Goal: Information Seeking & Learning: Compare options

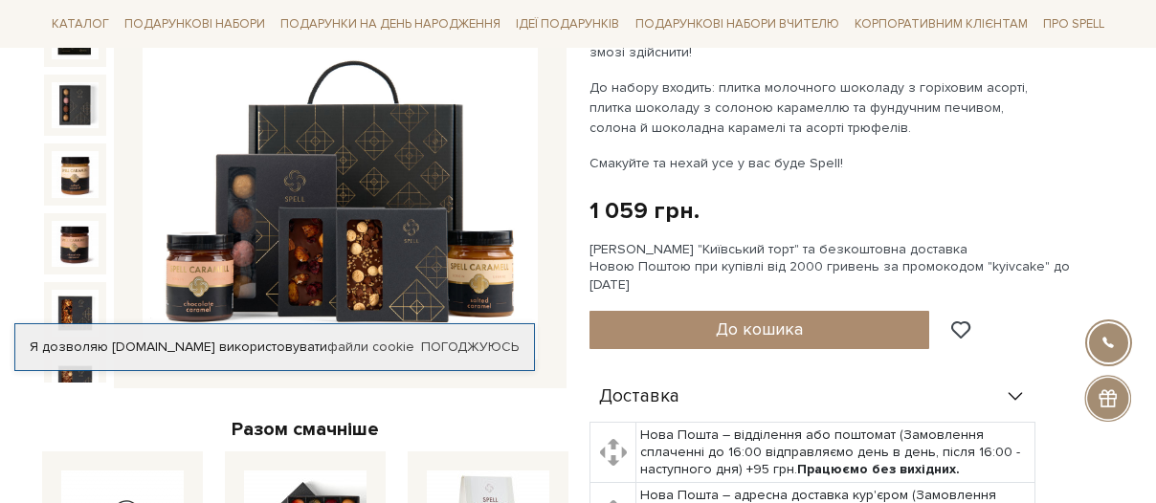
scroll to position [315, 0]
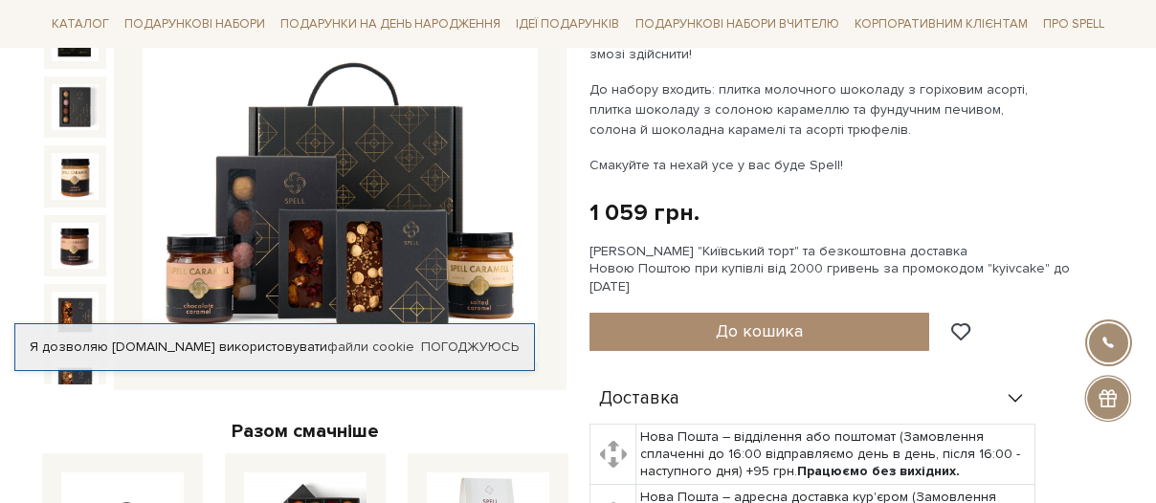
click at [330, 155] on img at bounding box center [340, 164] width 395 height 395
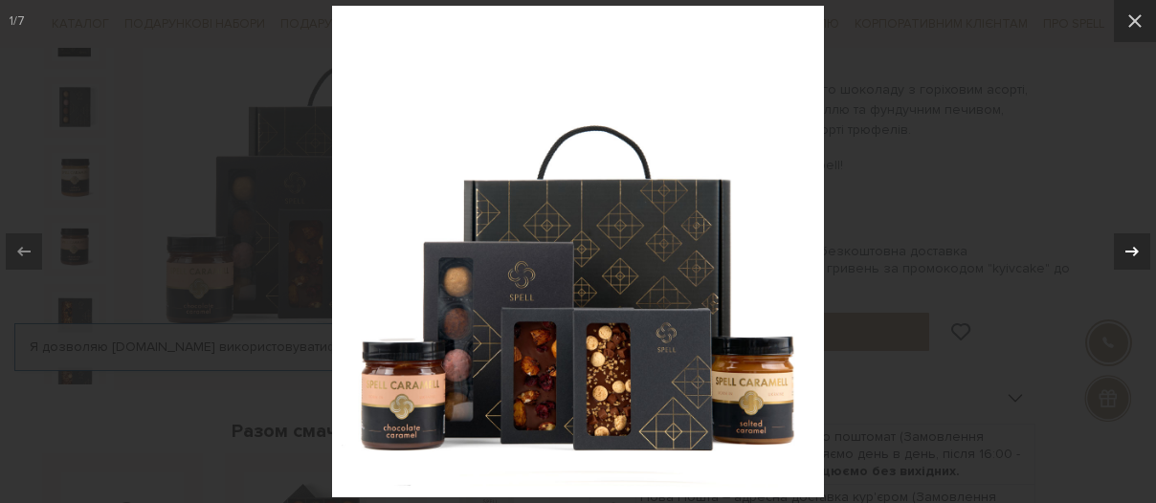
click at [1129, 253] on icon at bounding box center [1131, 251] width 23 height 23
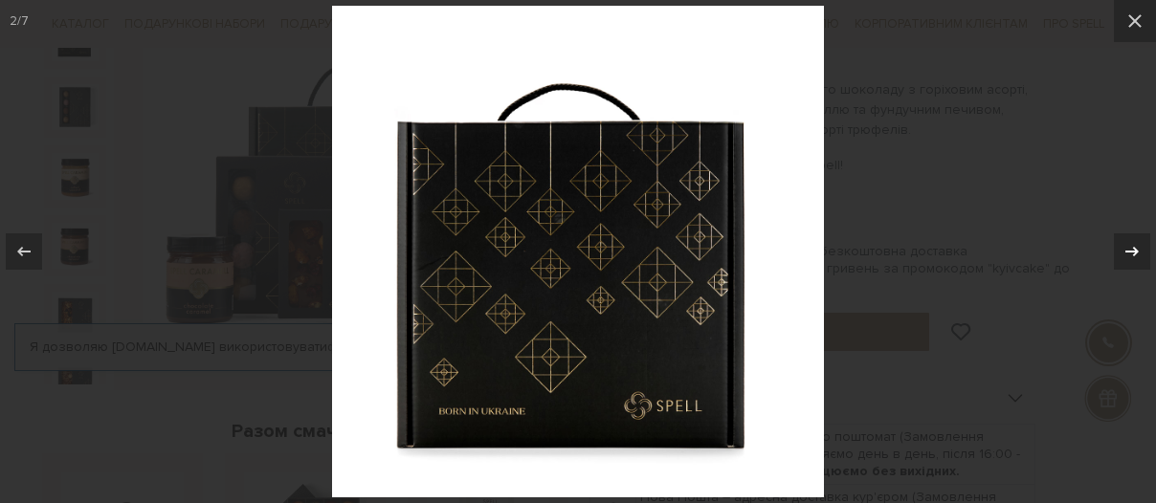
click at [1129, 253] on icon at bounding box center [1131, 251] width 23 height 23
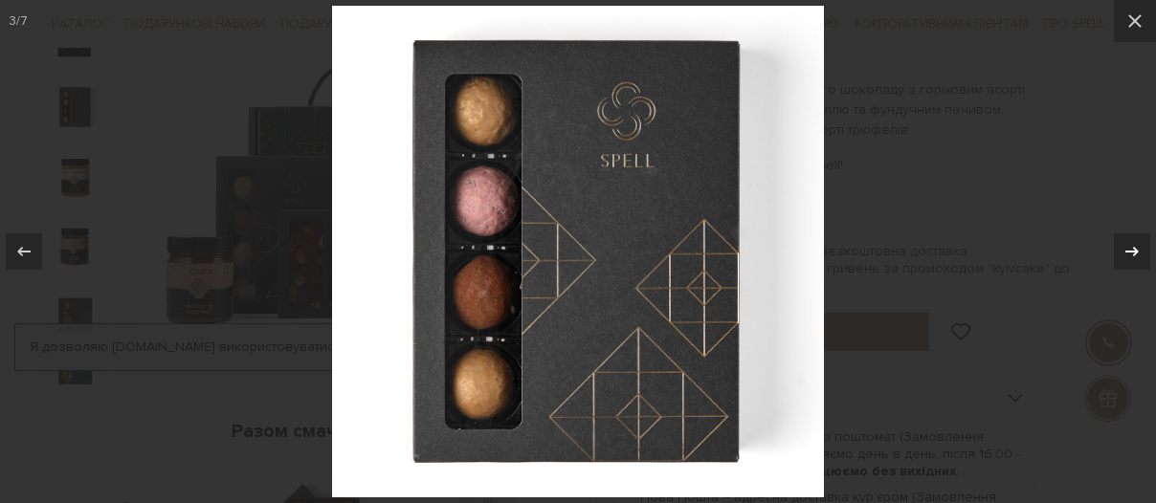
click at [1129, 253] on icon at bounding box center [1131, 251] width 23 height 23
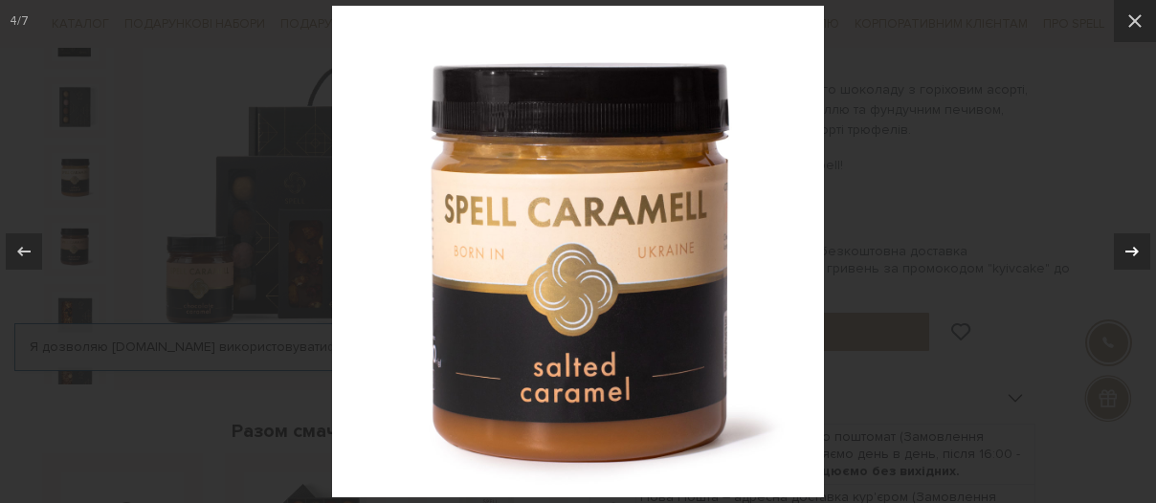
click at [1129, 253] on icon at bounding box center [1131, 251] width 23 height 23
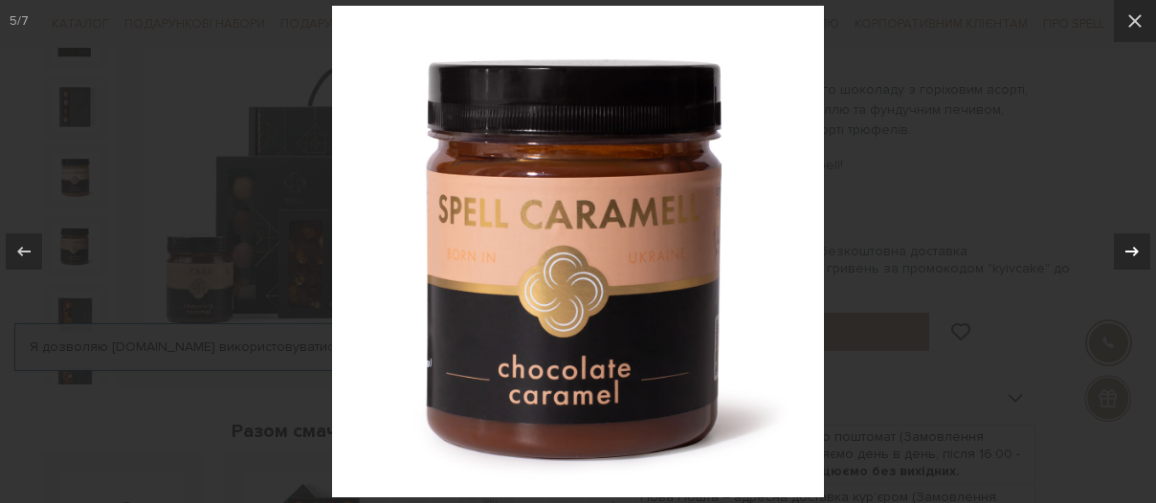
click at [1129, 253] on icon at bounding box center [1131, 251] width 23 height 23
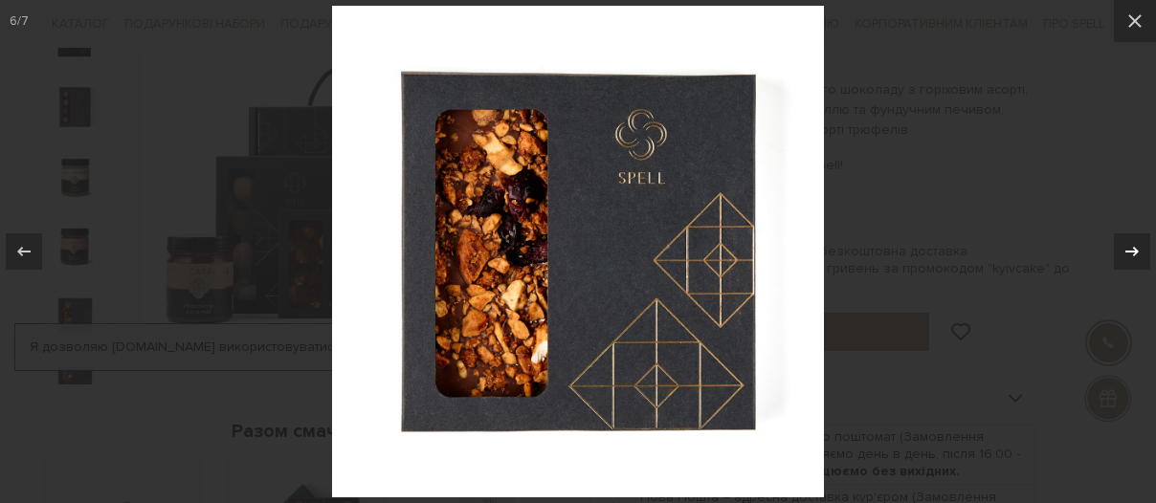
click at [1129, 253] on icon at bounding box center [1131, 251] width 23 height 23
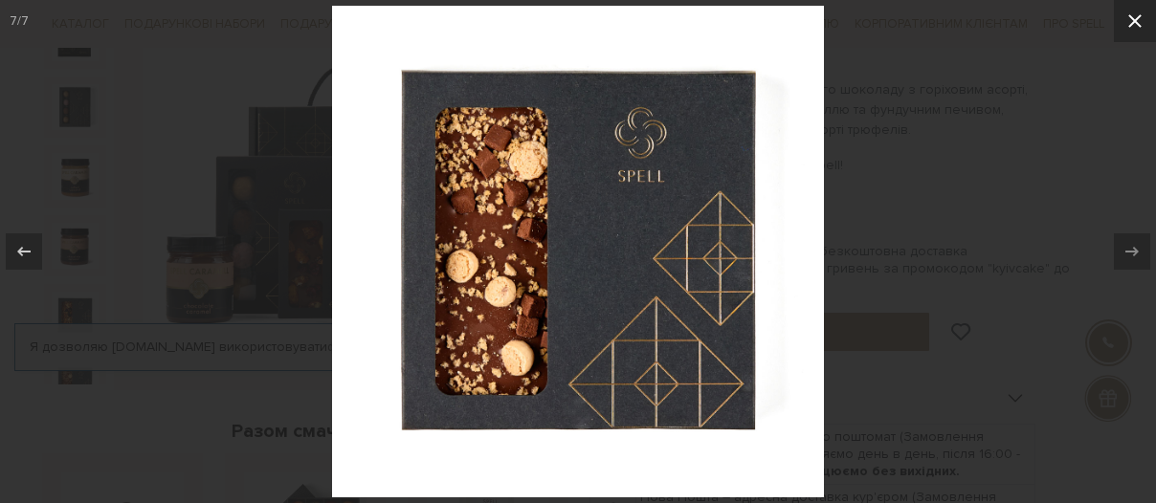
click at [1129, 23] on icon at bounding box center [1134, 21] width 23 height 23
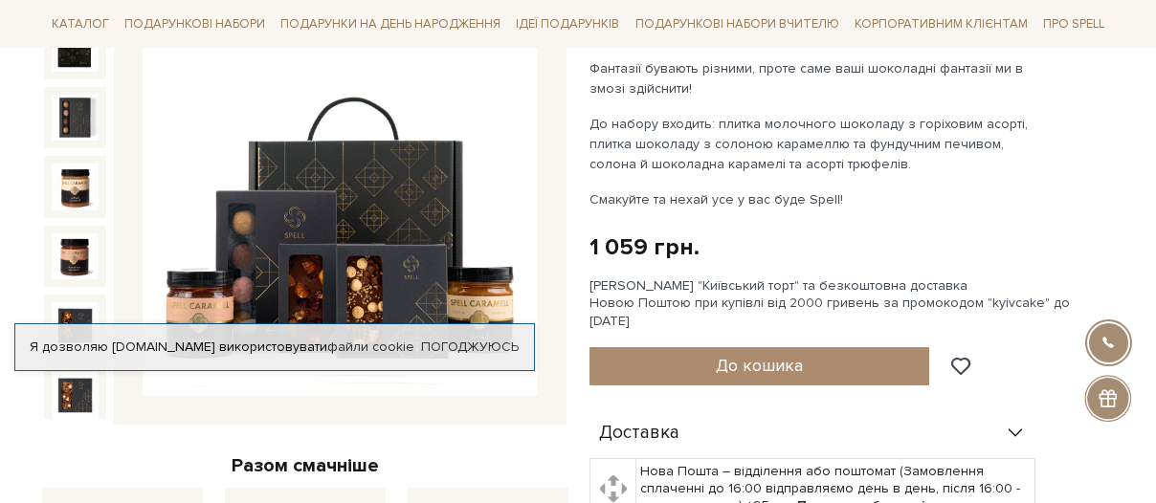
scroll to position [178, 0]
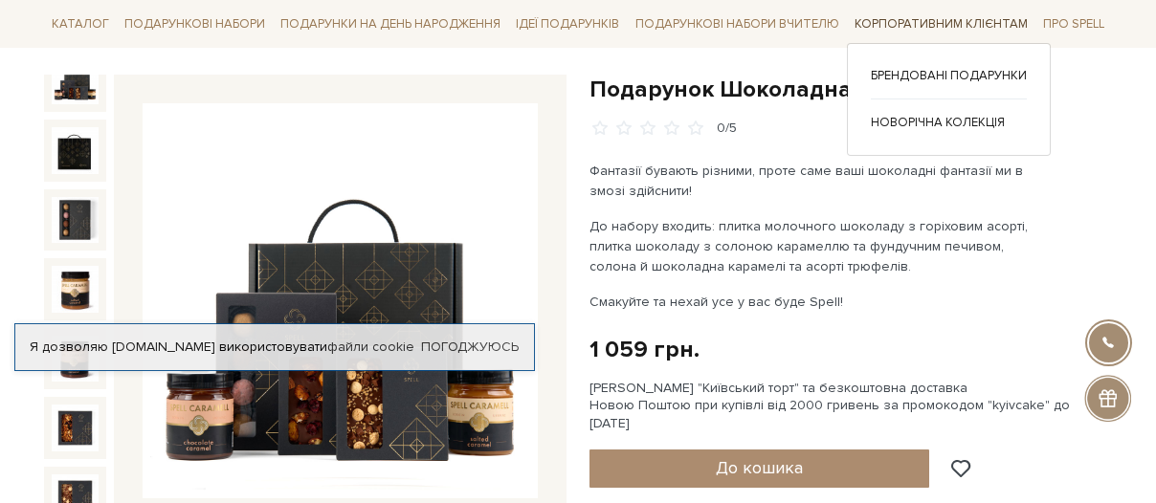
click at [923, 24] on link "Корпоративним клієнтам" at bounding box center [941, 25] width 188 height 30
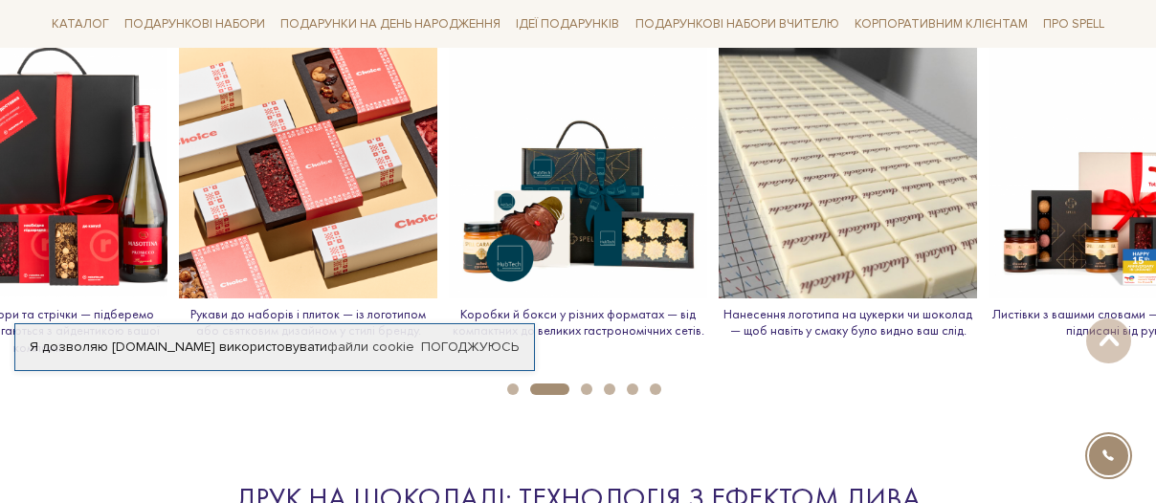
scroll to position [2203, 0]
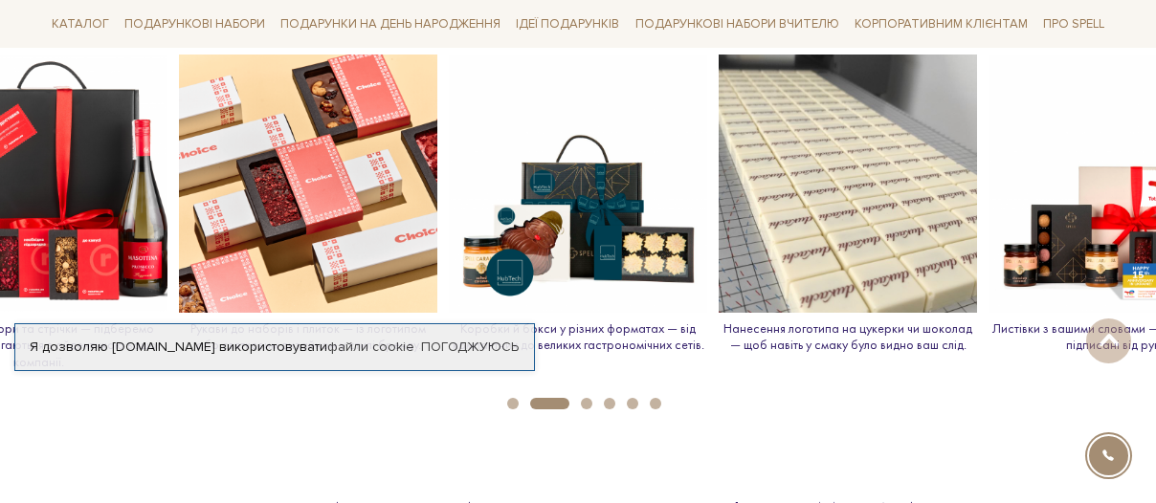
click at [95, 272] on img at bounding box center [38, 184] width 258 height 258
click at [91, 219] on img at bounding box center [38, 184] width 258 height 258
click at [451, 344] on link "Погоджуюсь" at bounding box center [470, 347] width 98 height 17
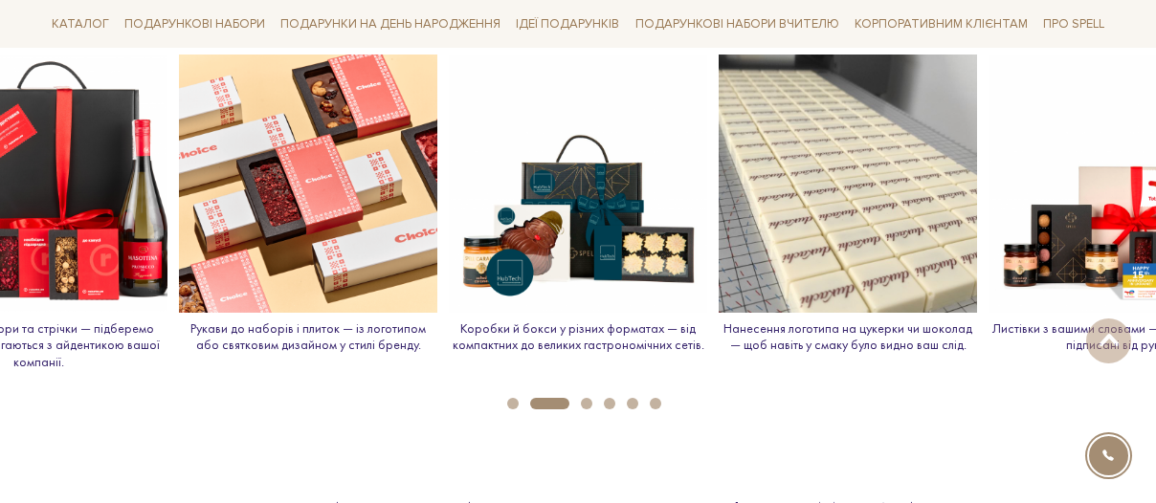
click at [104, 281] on img at bounding box center [38, 184] width 258 height 258
click at [15, 154] on img at bounding box center [38, 184] width 258 height 258
click at [12, 155] on img at bounding box center [38, 184] width 258 height 258
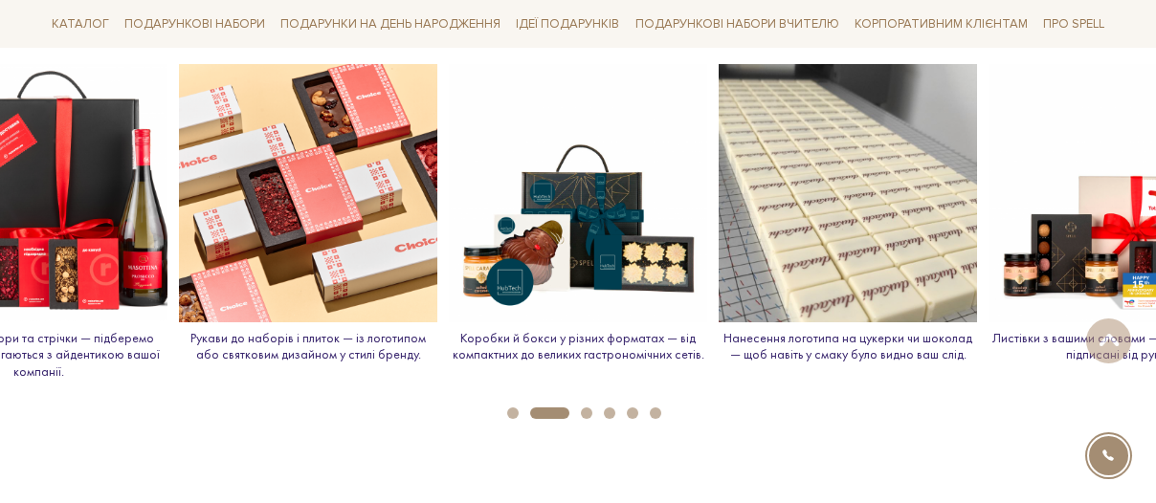
scroll to position [2194, 0]
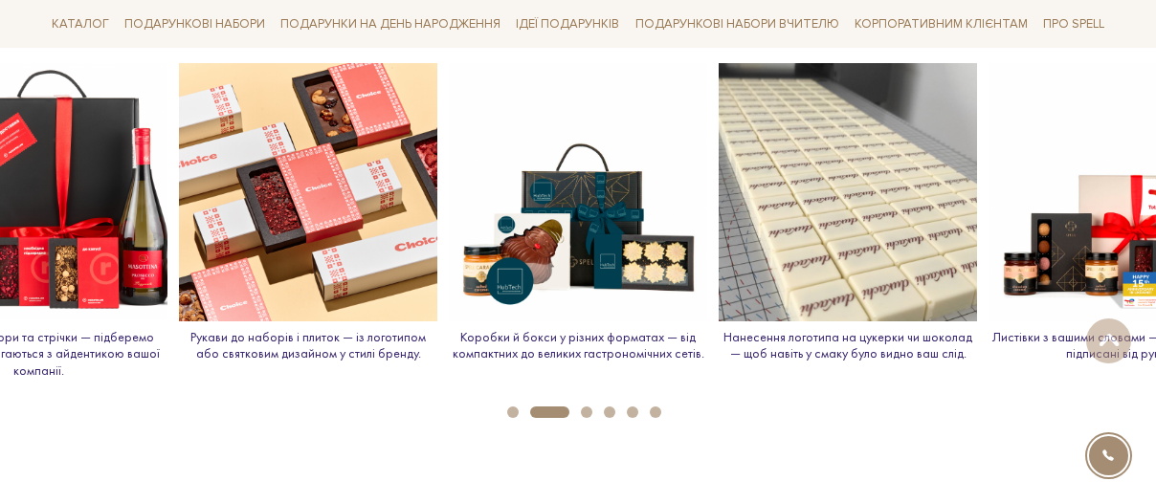
click at [513, 414] on button "1" at bounding box center [512, 412] width 11 height 11
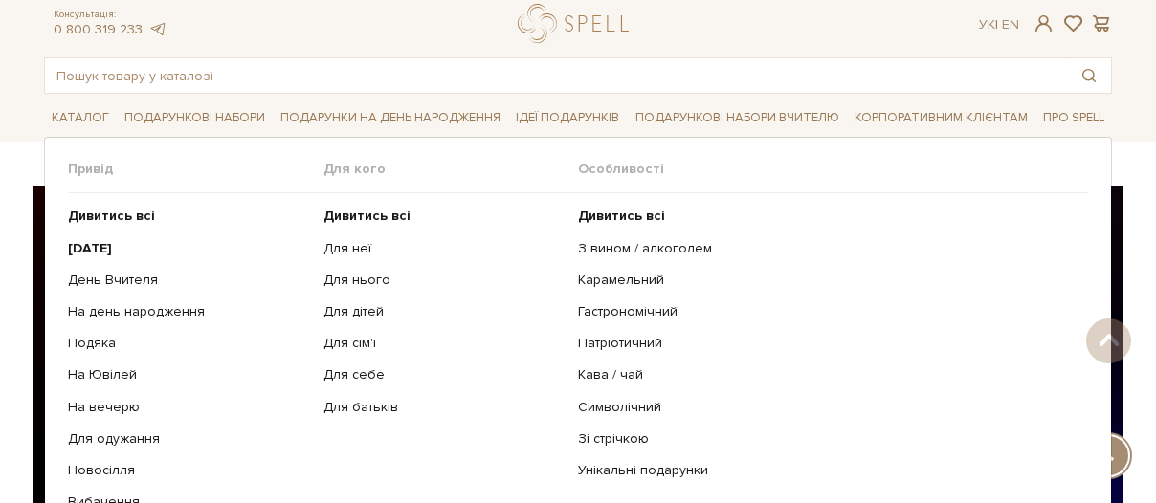
scroll to position [0, 0]
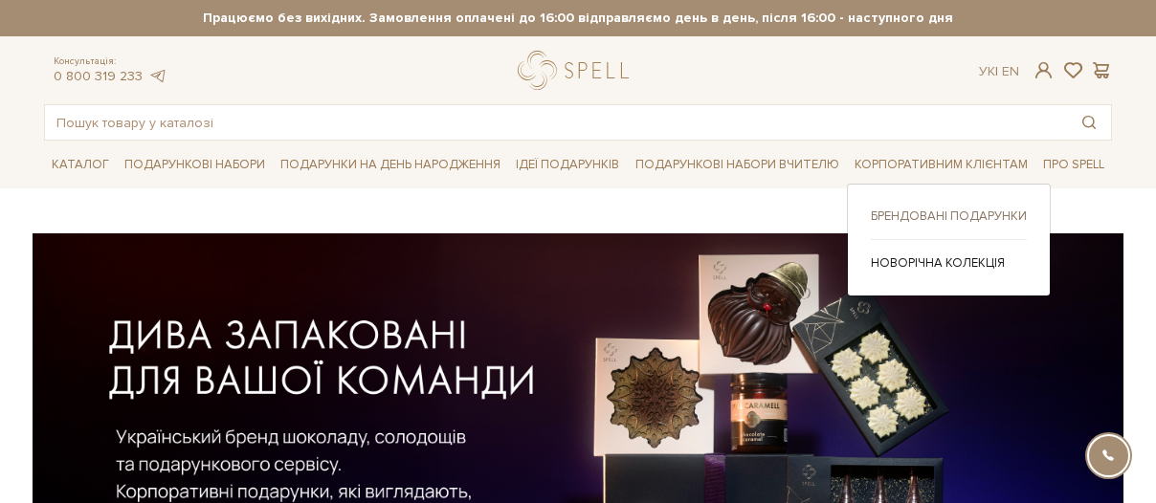
click at [909, 218] on link "Брендовані подарунки" at bounding box center [949, 216] width 156 height 17
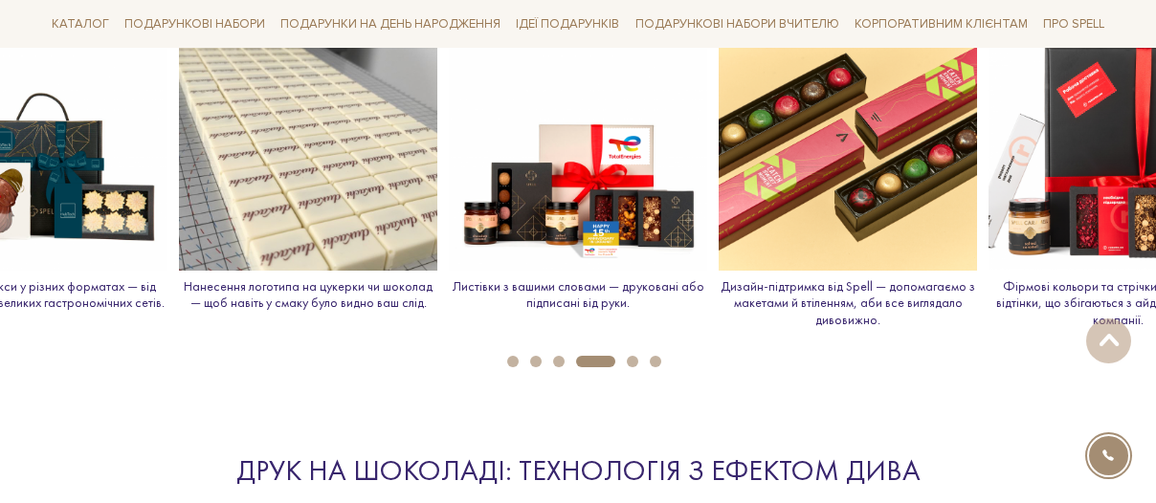
scroll to position [2244, 0]
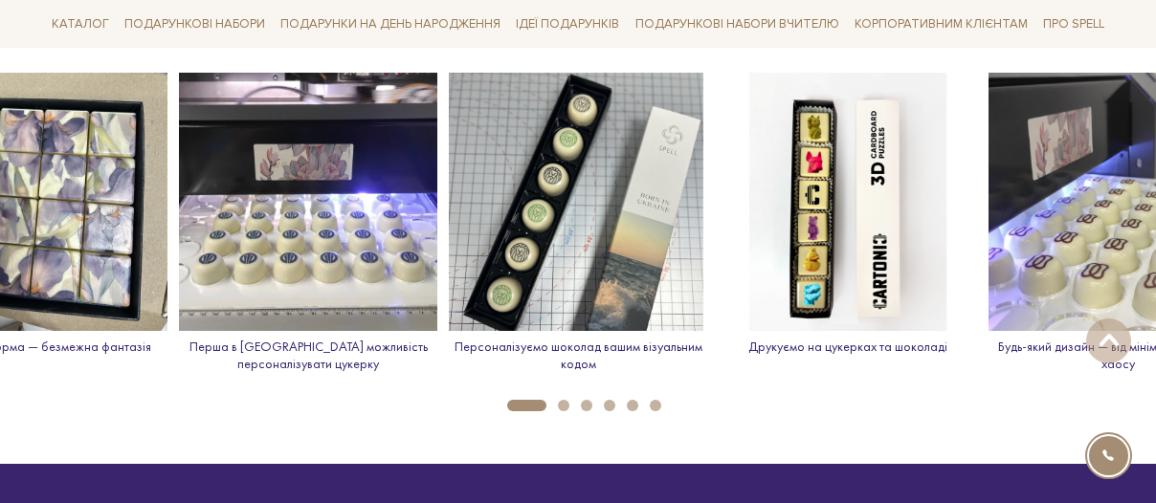
click at [610, 410] on button "4" at bounding box center [609, 405] width 11 height 11
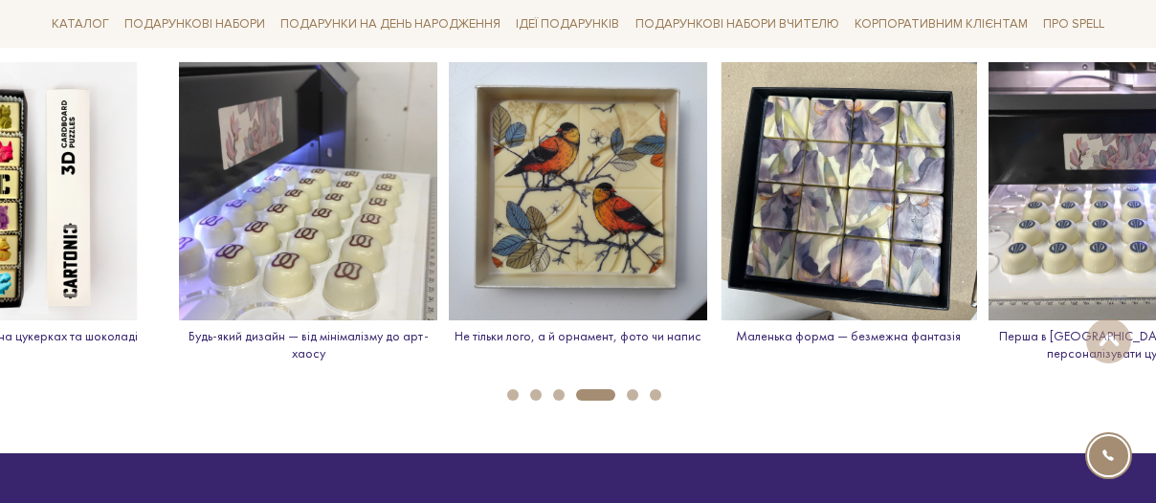
click at [626, 406] on div "Ми закриваємо ваші грудневі клопоти Spell бере на себе все: підбір смаків, диза…" at bounding box center [578, 315] width 1156 height 5644
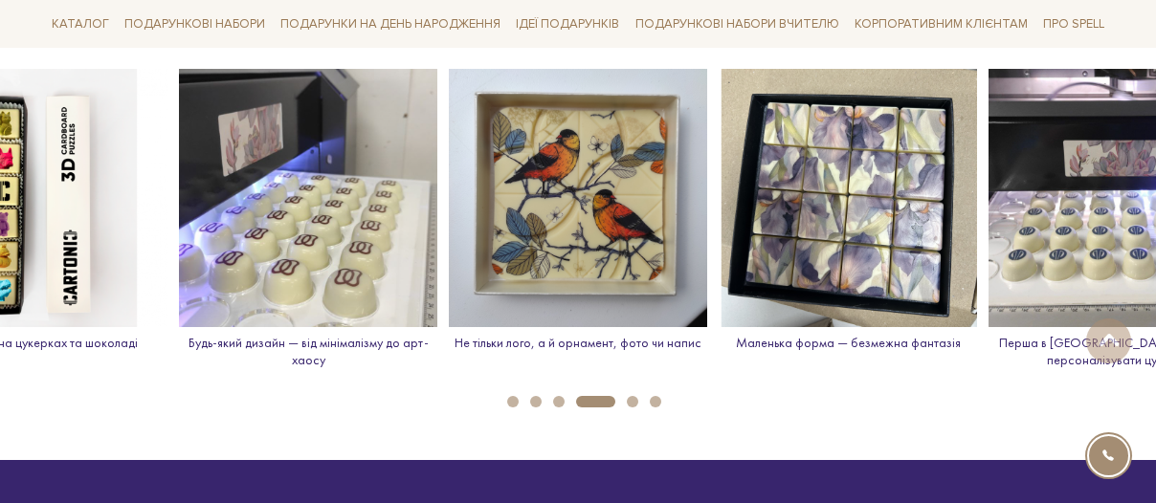
click at [634, 404] on li "5" at bounding box center [626, 401] width 23 height 11
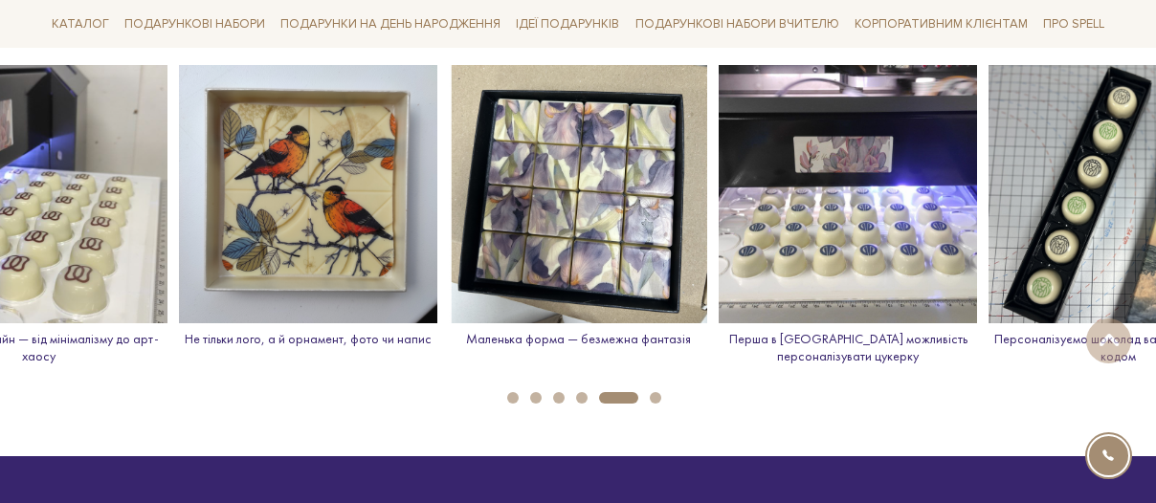
scroll to position [2711, 0]
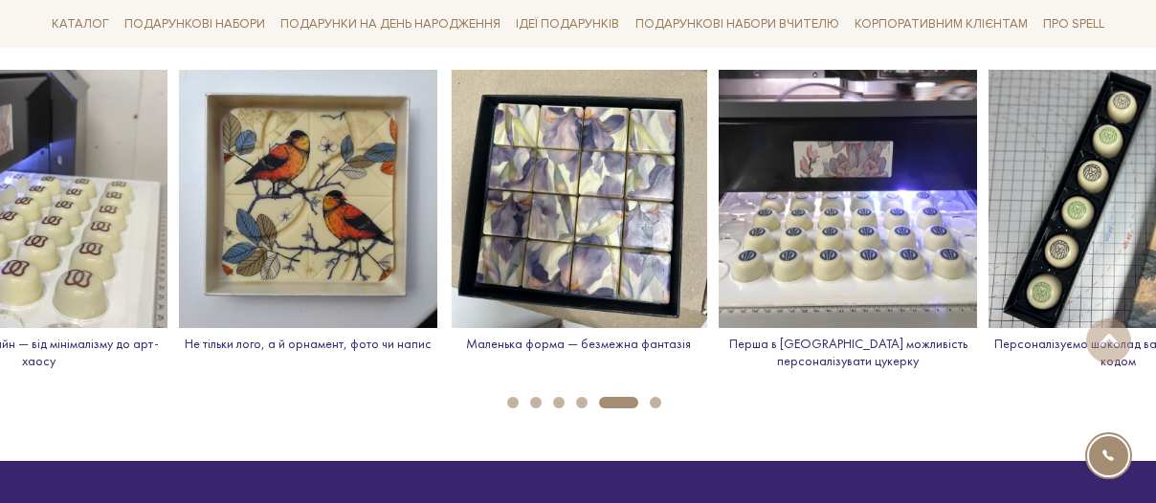
click at [659, 401] on button "6" at bounding box center [655, 402] width 11 height 11
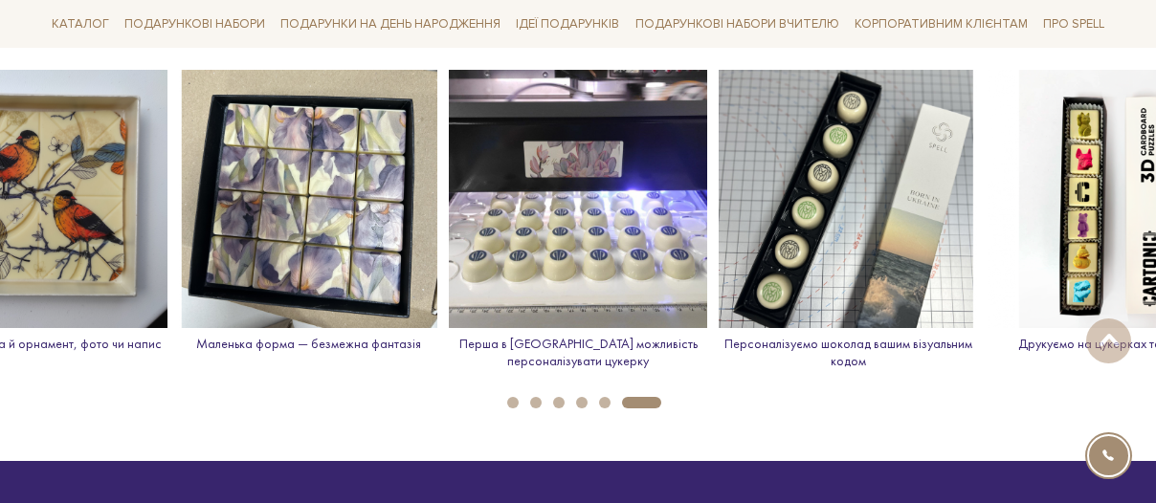
click at [560, 403] on button "3" at bounding box center [558, 402] width 11 height 11
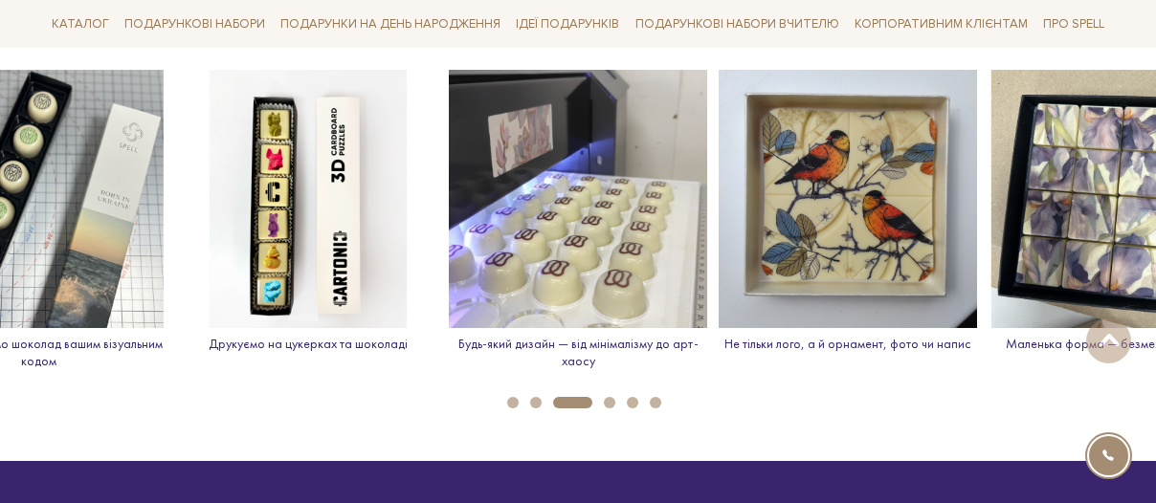
click at [539, 403] on button "2" at bounding box center [535, 402] width 11 height 11
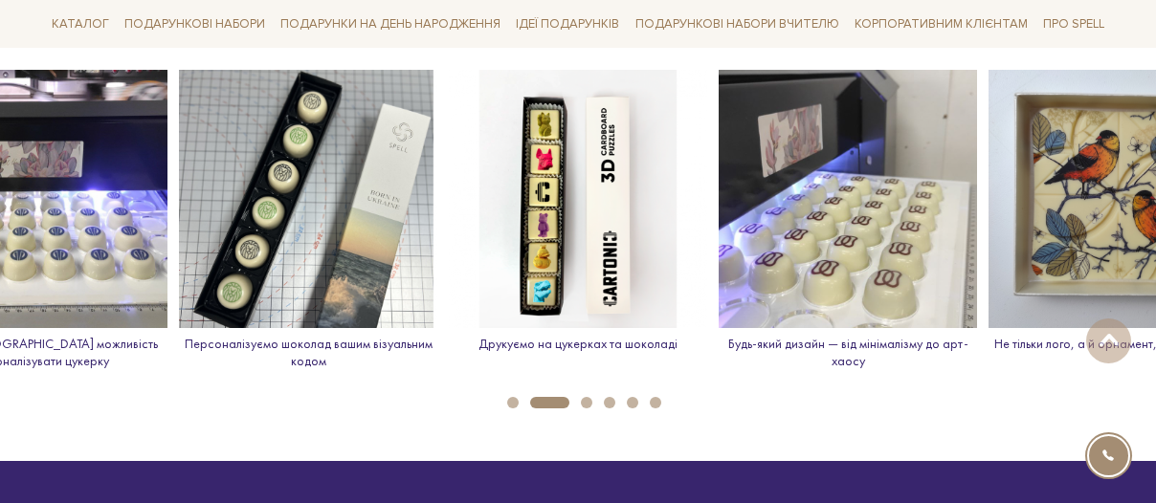
click at [513, 403] on button "1" at bounding box center [512, 402] width 11 height 11
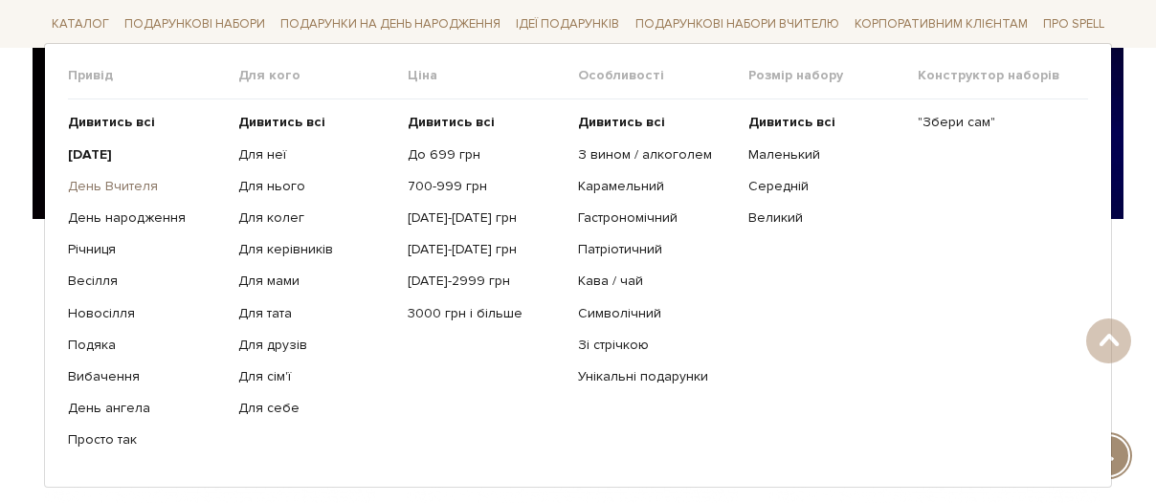
scroll to position [463, 0]
click at [100, 438] on link "Просто так" at bounding box center [146, 440] width 156 height 17
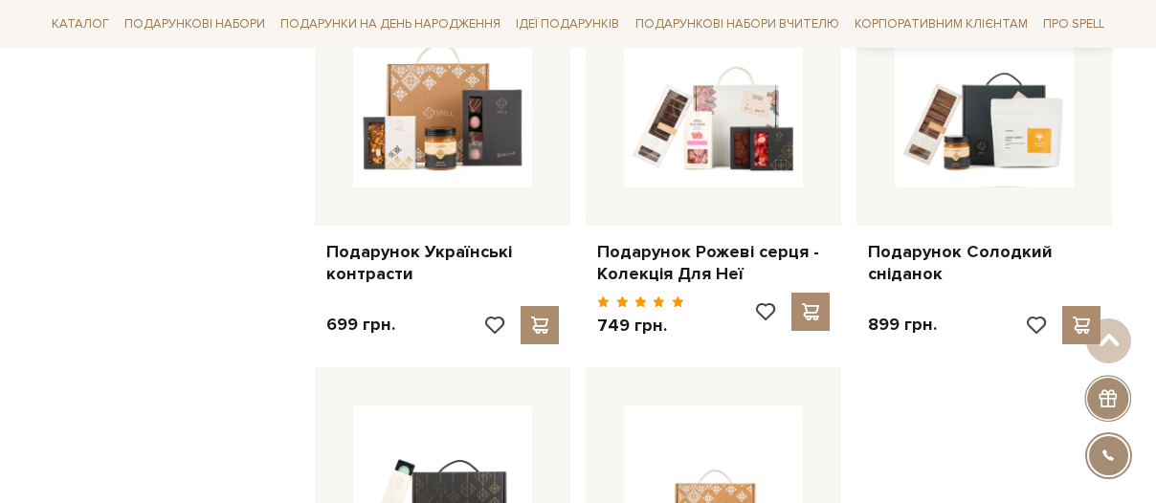
scroll to position [1954, 0]
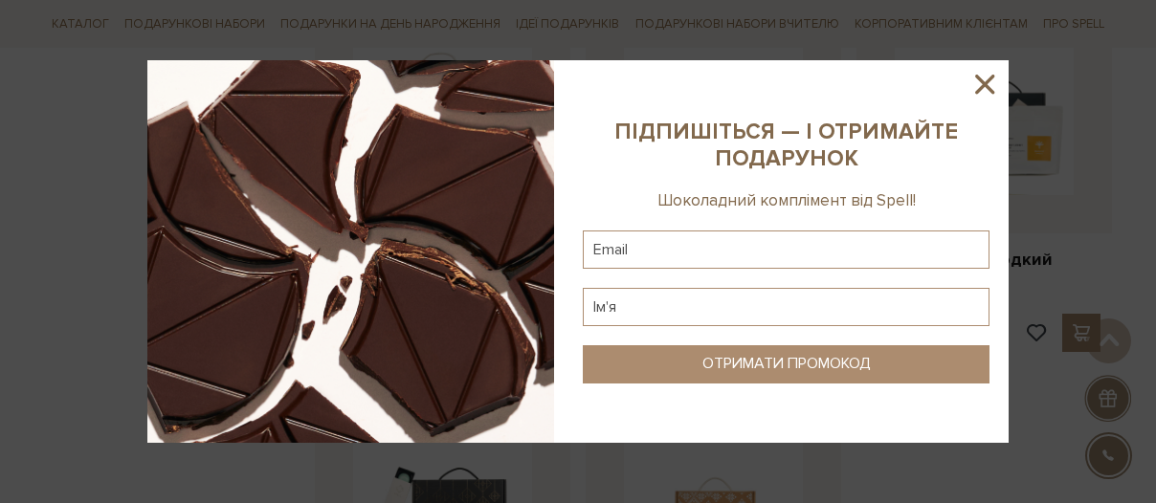
click at [987, 80] on icon at bounding box center [984, 84] width 19 height 19
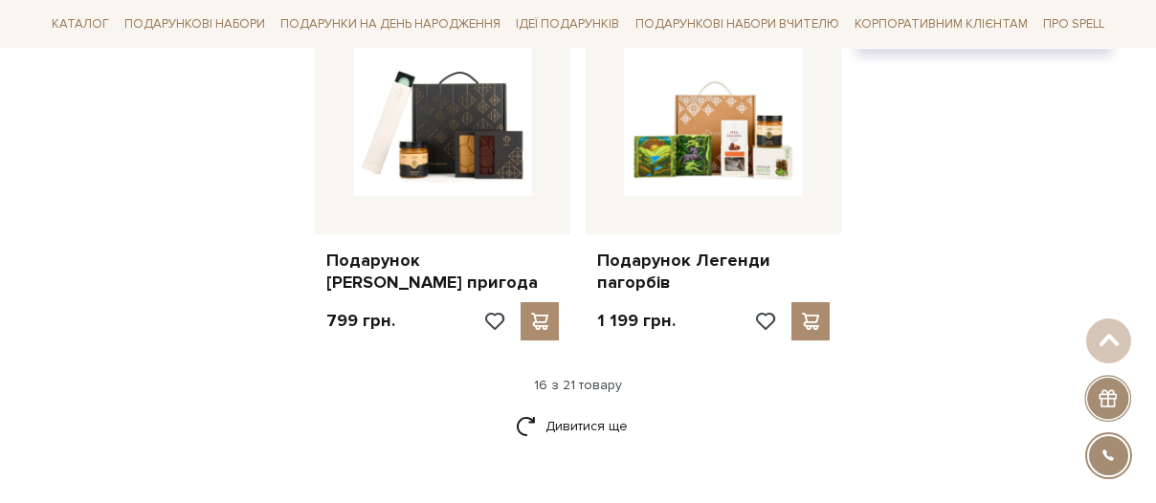
scroll to position [2340, 0]
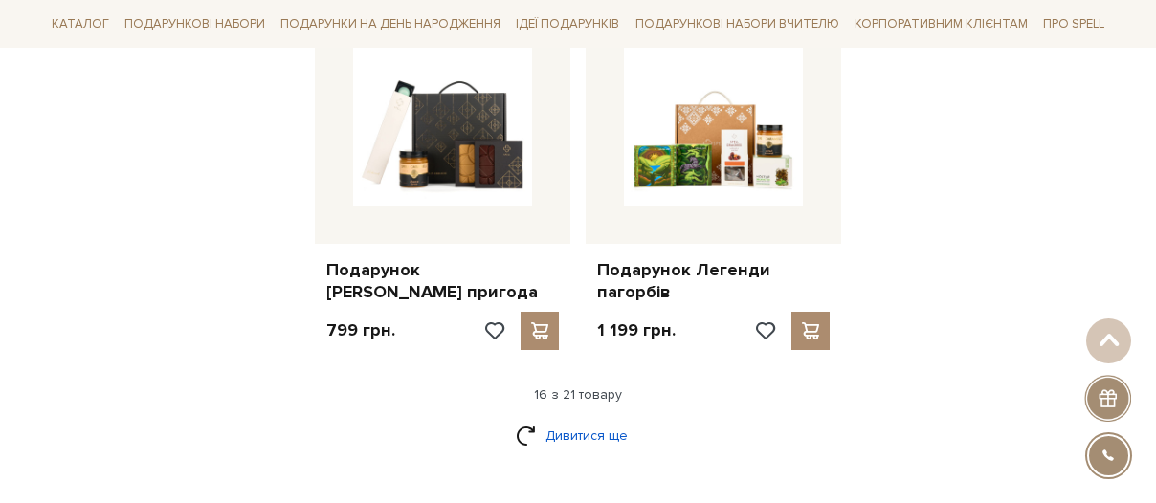
click at [569, 419] on link "Дивитися ще" at bounding box center [578, 435] width 124 height 33
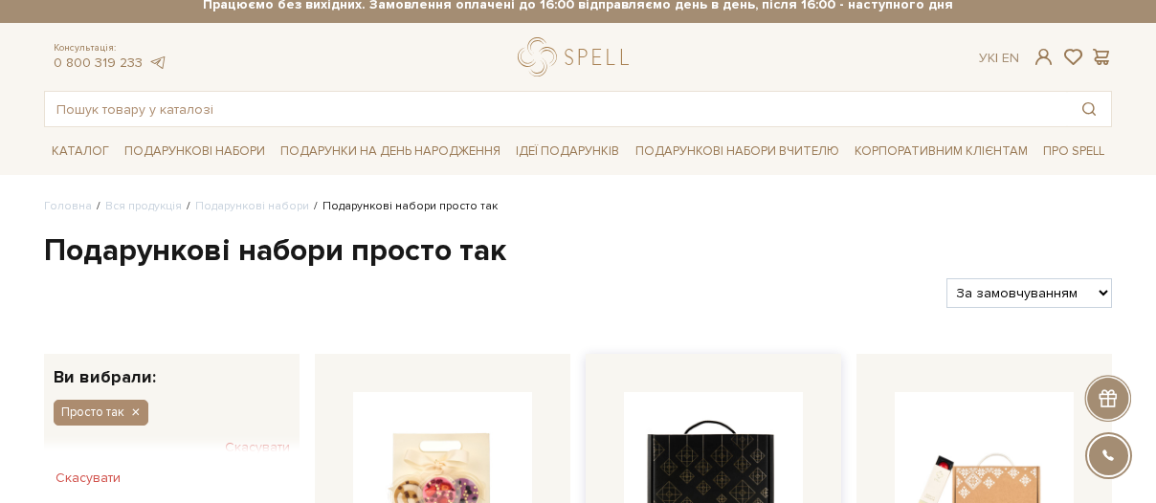
scroll to position [0, 0]
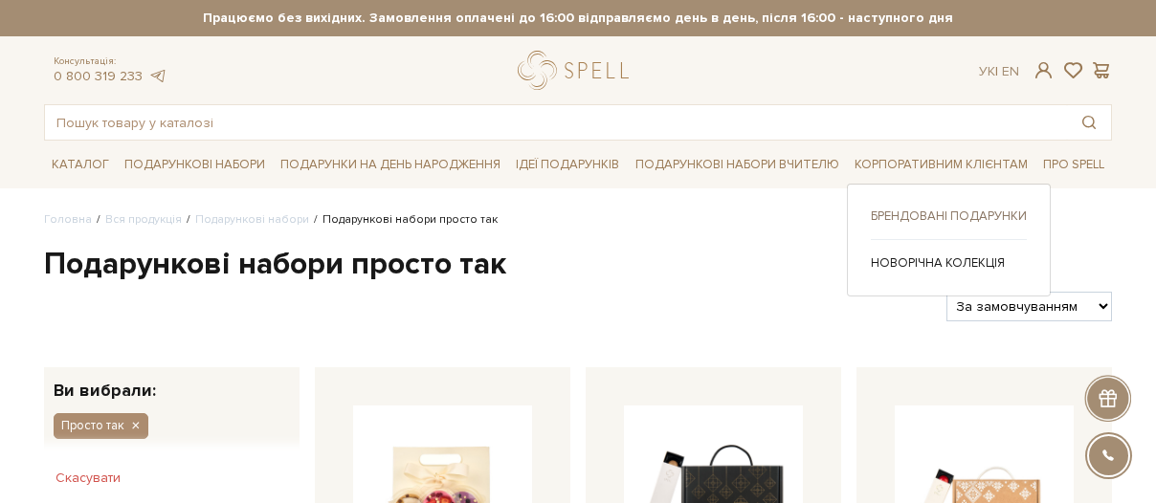
click at [921, 215] on link "Брендовані подарунки" at bounding box center [949, 216] width 156 height 17
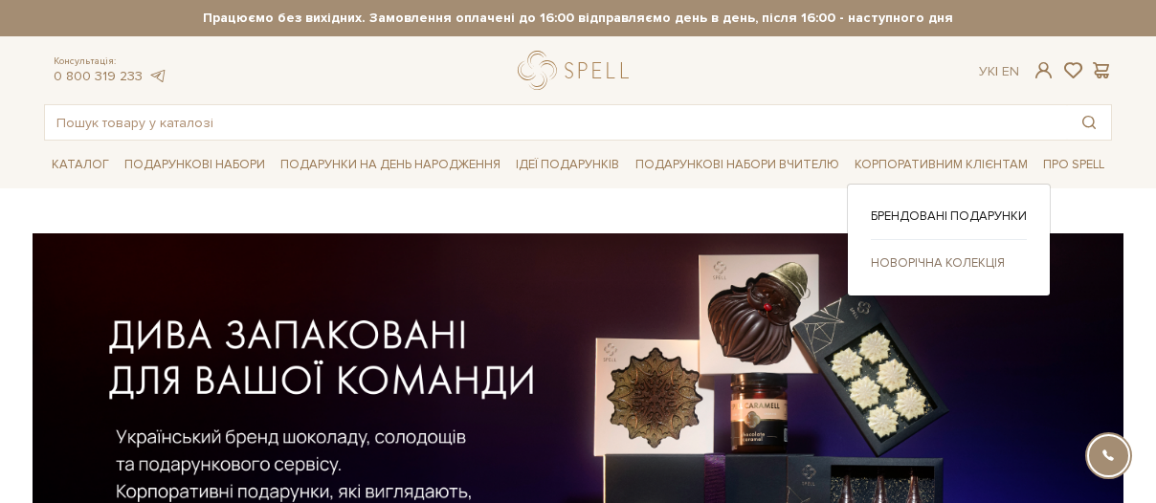
click at [901, 257] on link "Новорічна колекція" at bounding box center [949, 263] width 156 height 17
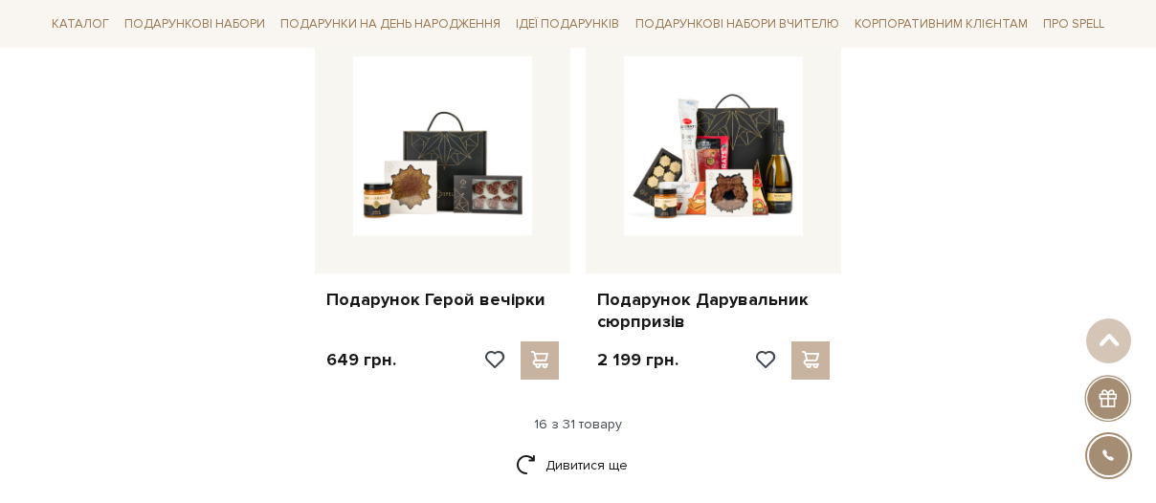
scroll to position [2298, 0]
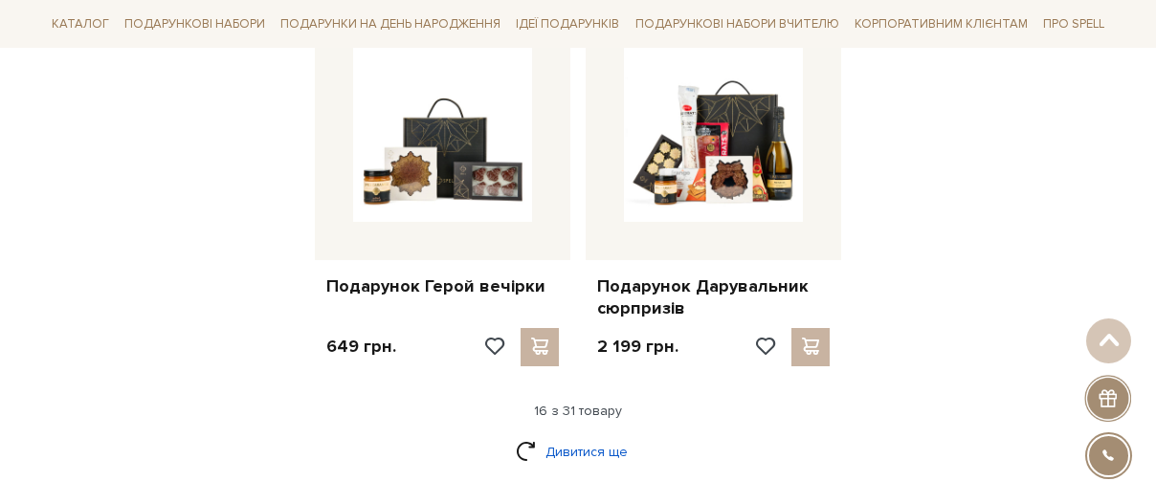
click at [584, 435] on link "Дивитися ще" at bounding box center [578, 451] width 124 height 33
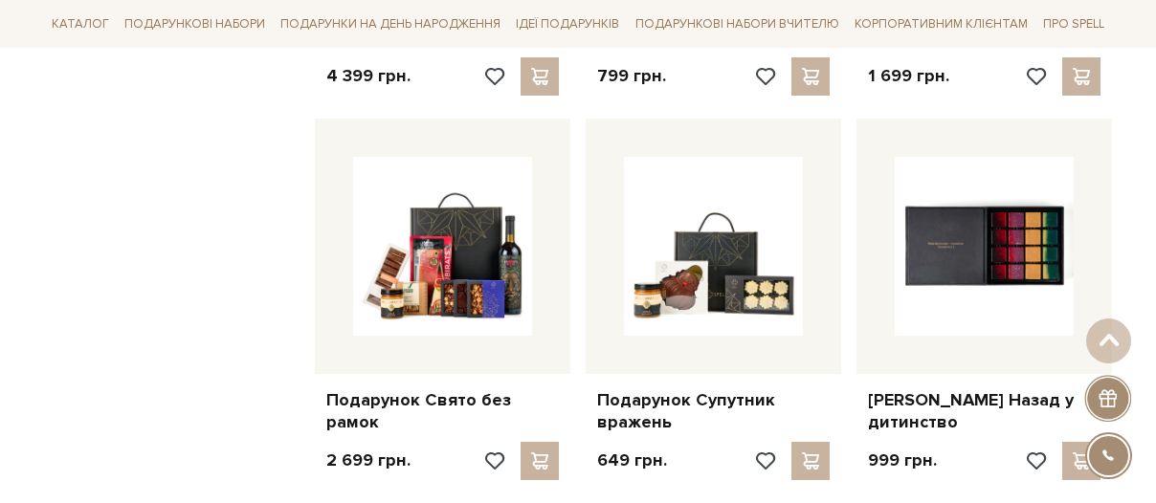
scroll to position [3726, 0]
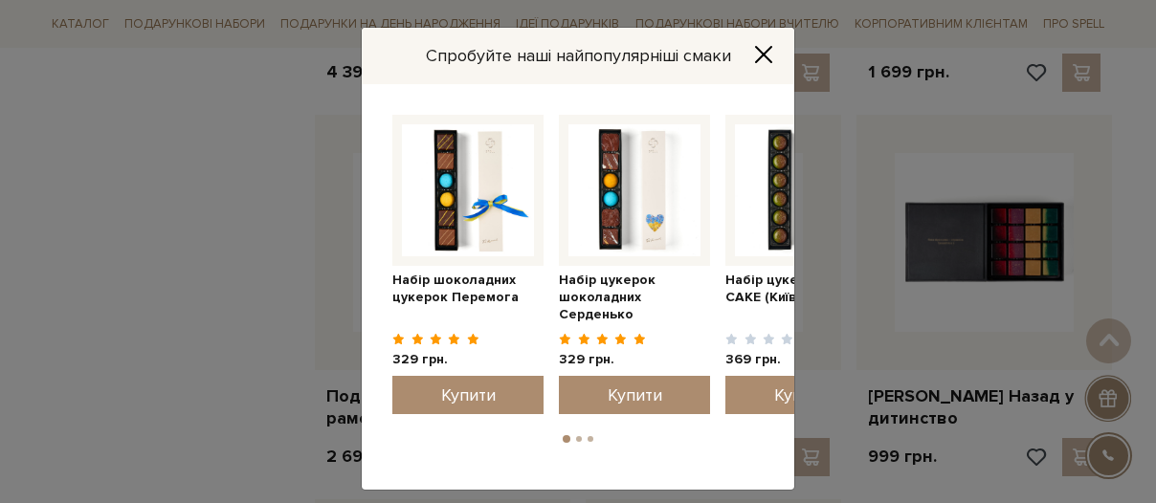
click at [765, 55] on icon "Close" at bounding box center [763, 54] width 15 height 15
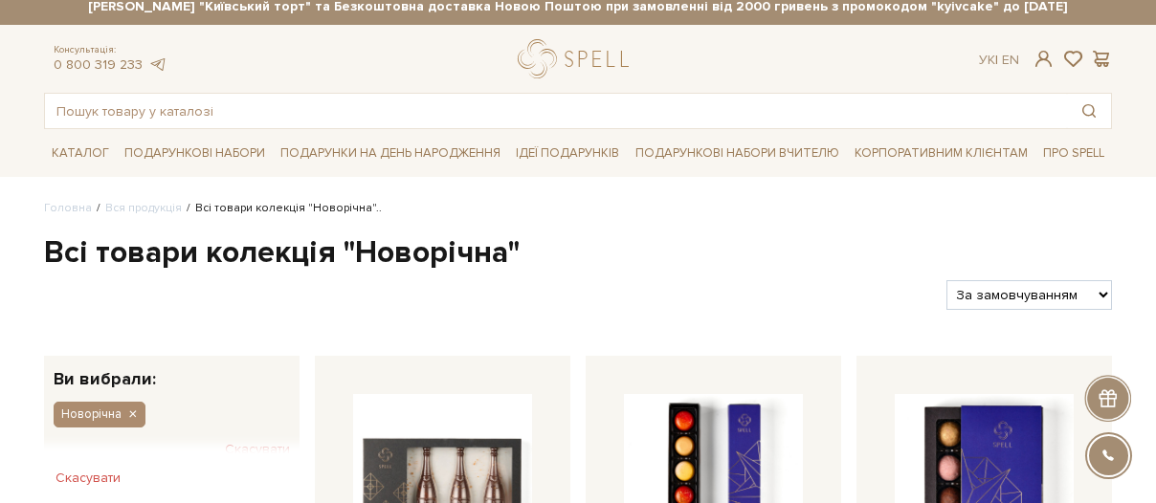
scroll to position [13, 0]
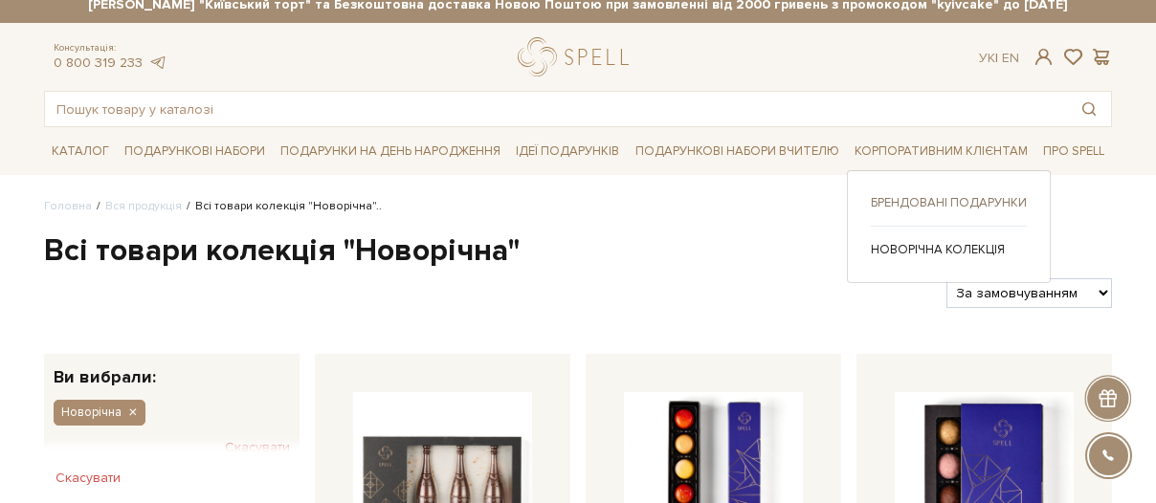
click at [925, 202] on link "Брендовані подарунки" at bounding box center [949, 202] width 156 height 17
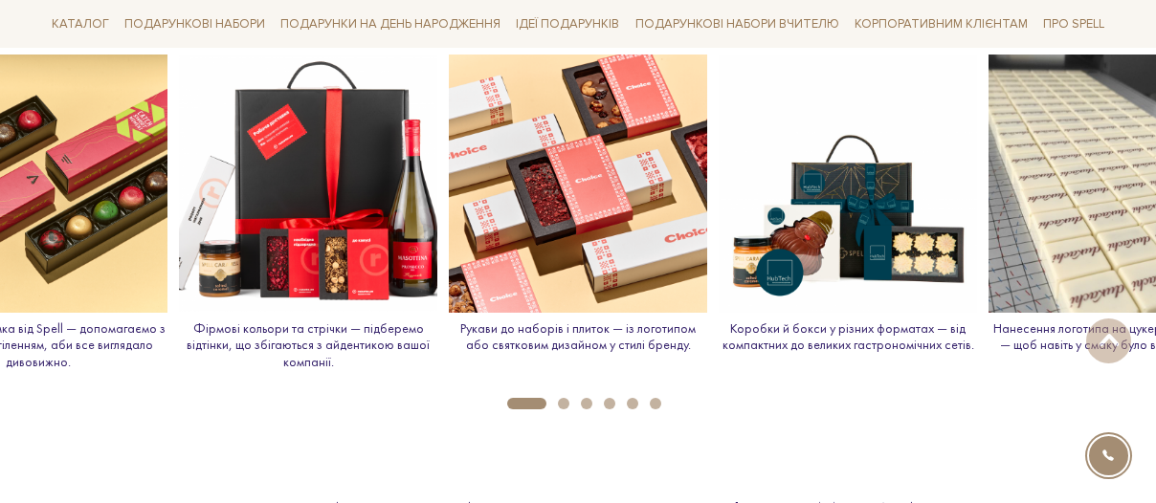
scroll to position [2202, 0]
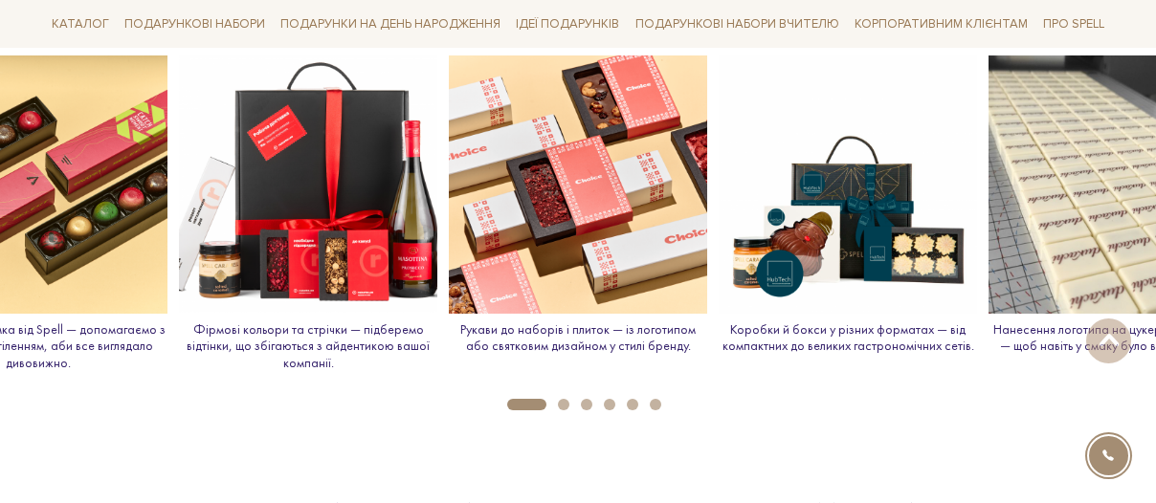
click at [654, 407] on button "6" at bounding box center [655, 404] width 11 height 11
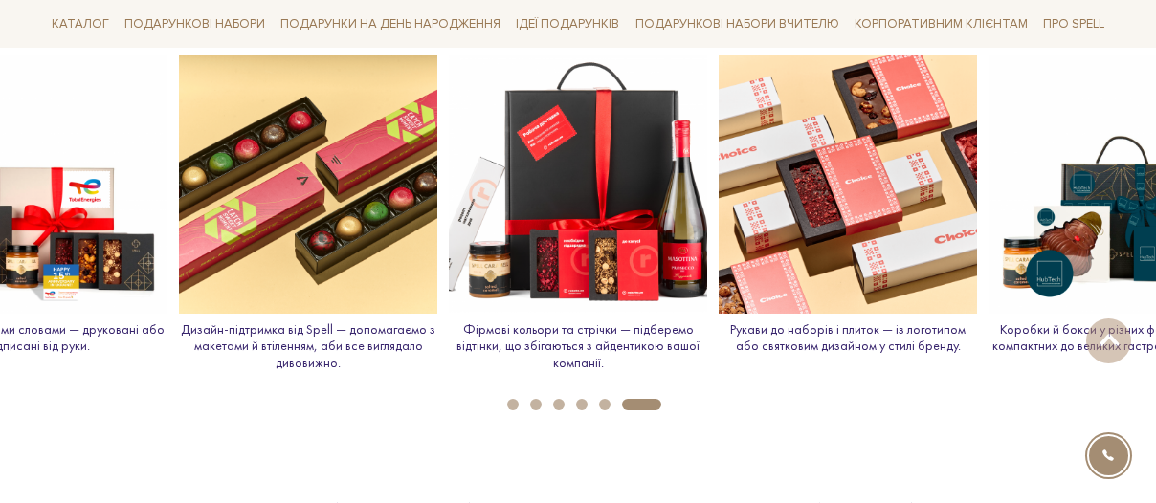
click at [603, 404] on button "5" at bounding box center [604, 404] width 11 height 11
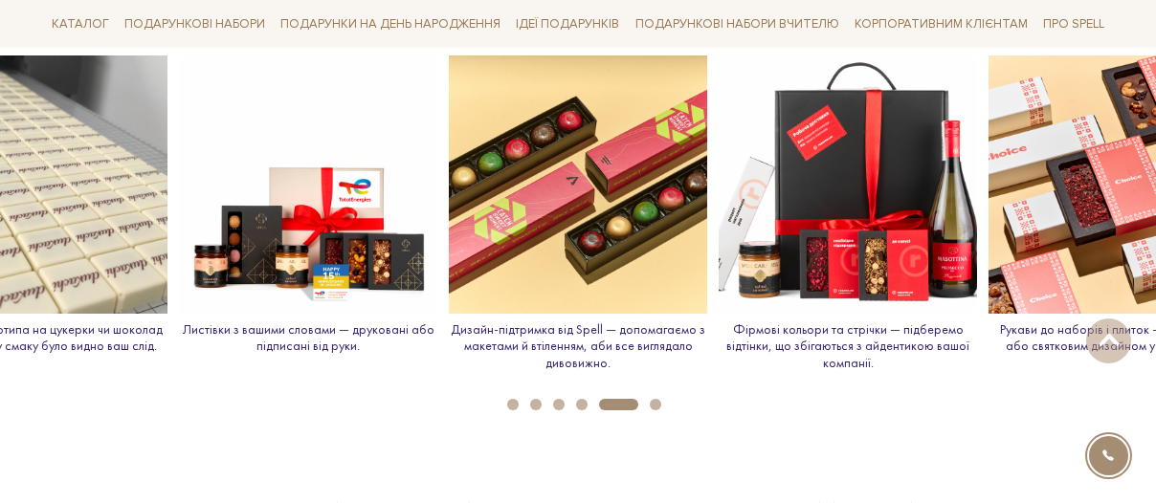
click at [583, 407] on button "4" at bounding box center [581, 404] width 11 height 11
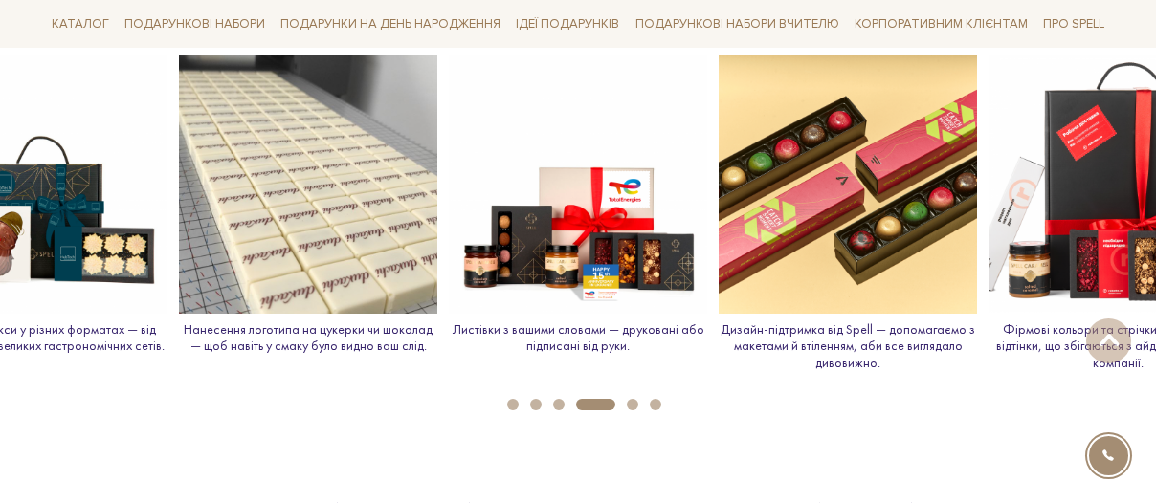
click at [560, 407] on button "3" at bounding box center [558, 404] width 11 height 11
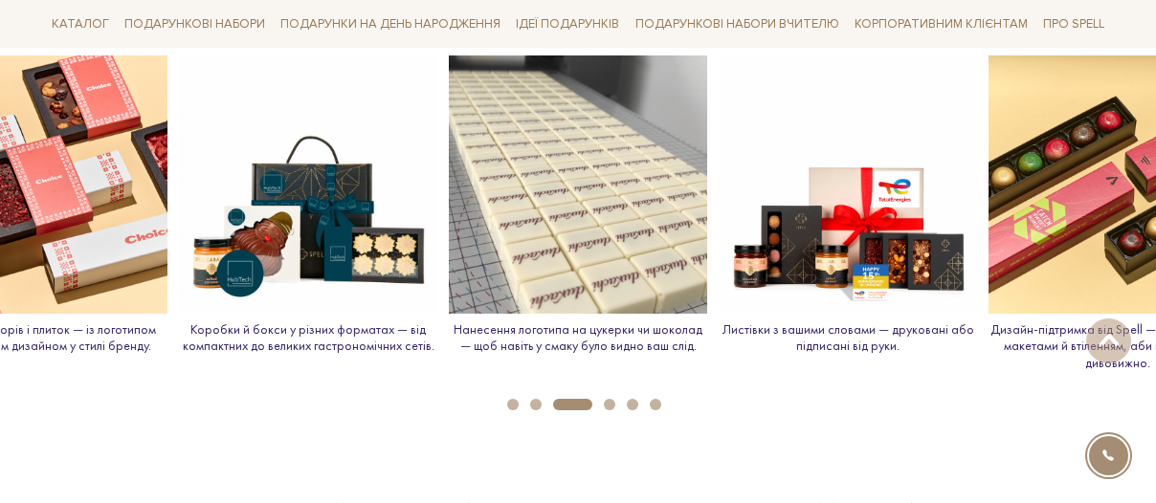
click at [535, 407] on button "2" at bounding box center [535, 404] width 11 height 11
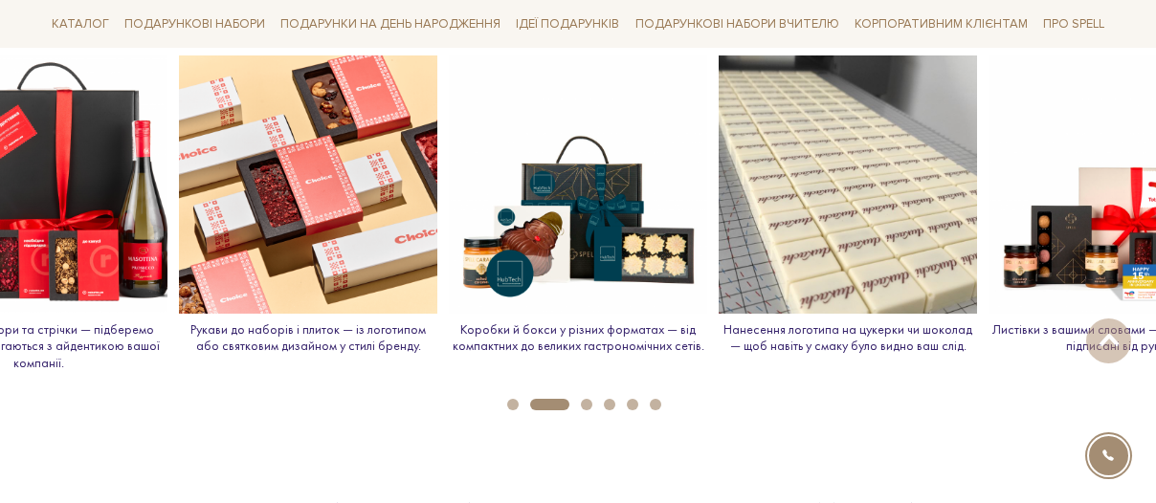
click at [507, 403] on button "1" at bounding box center [512, 404] width 11 height 11
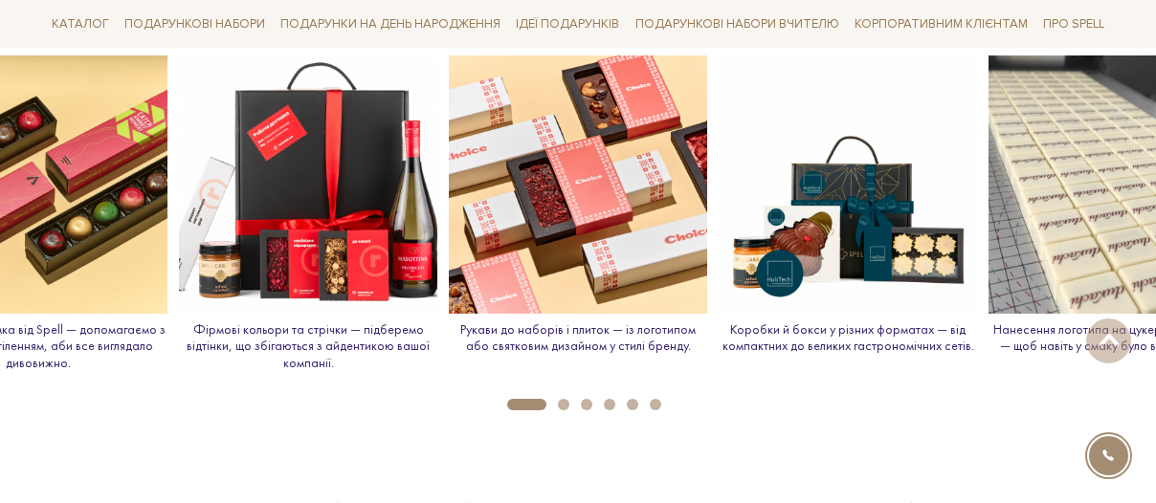
click at [564, 405] on button "2" at bounding box center [563, 404] width 11 height 11
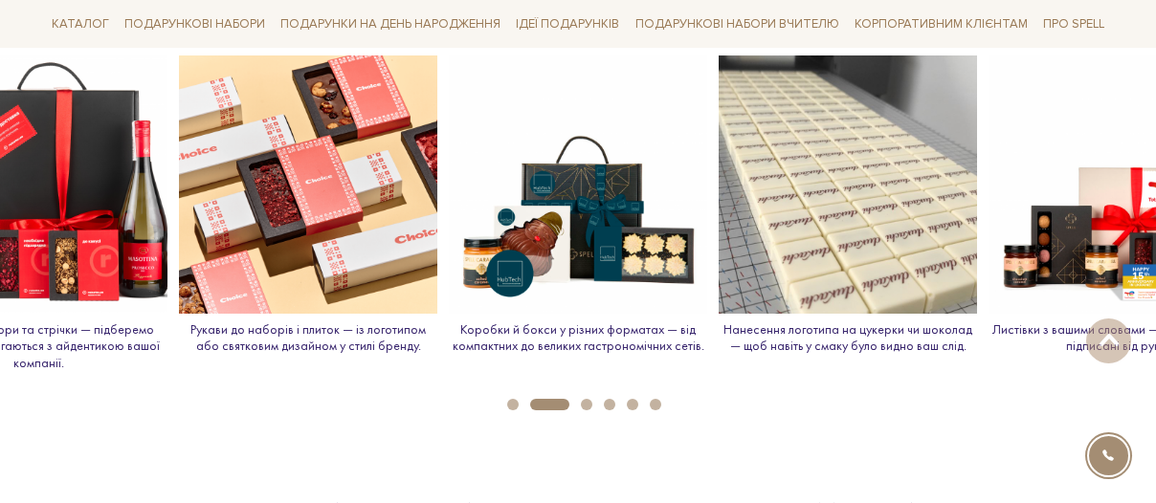
click at [589, 404] on button "3" at bounding box center [586, 404] width 11 height 11
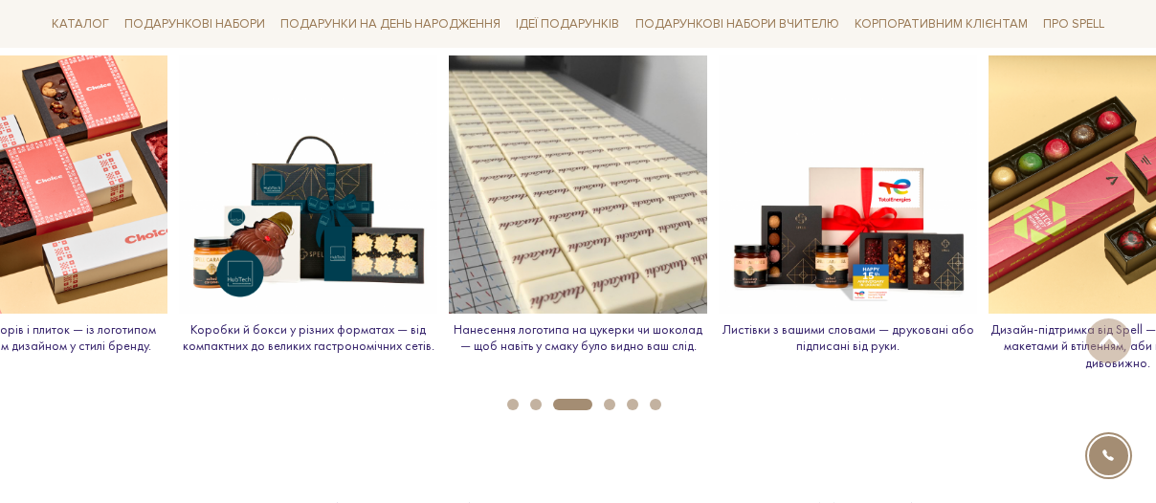
click at [607, 404] on button "4" at bounding box center [609, 404] width 11 height 11
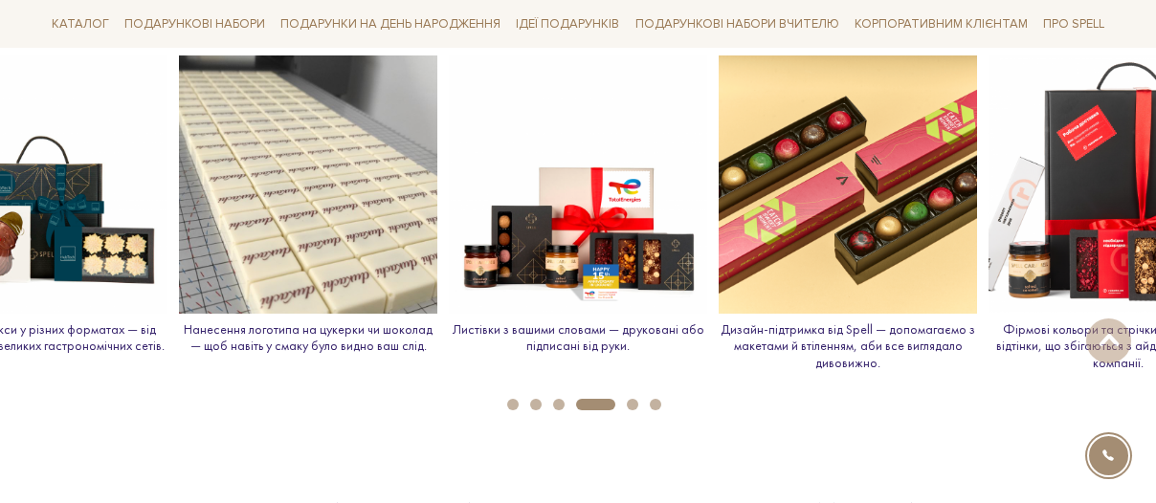
click at [636, 404] on button "5" at bounding box center [632, 404] width 11 height 11
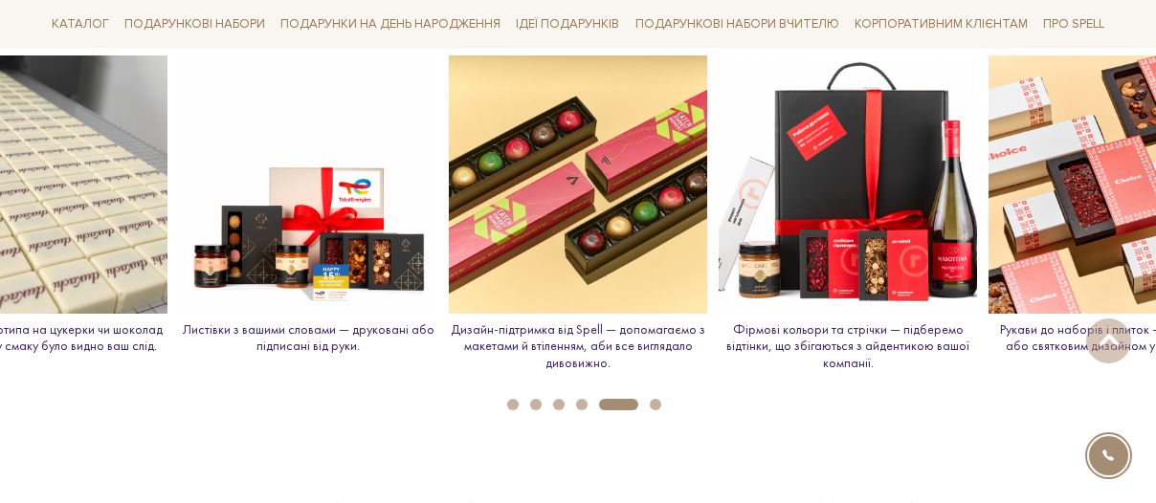
click at [654, 404] on button "6" at bounding box center [655, 404] width 11 height 11
